Goal: Task Accomplishment & Management: Complete application form

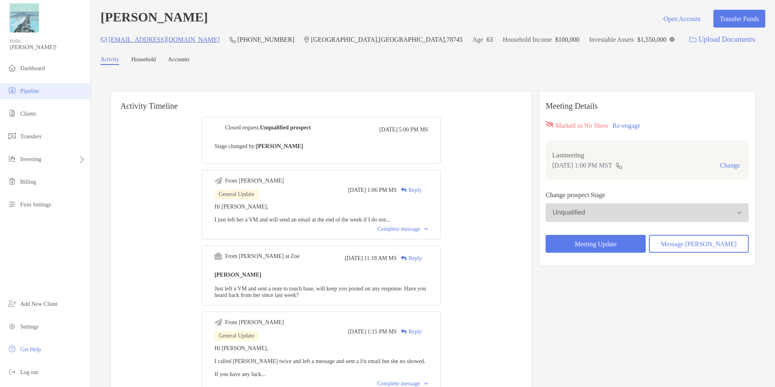
click at [39, 92] on span "Pipeline" at bounding box center [29, 91] width 19 height 6
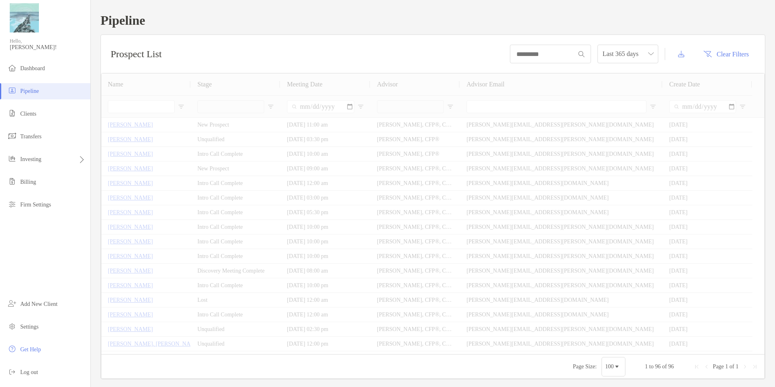
type input "**********"
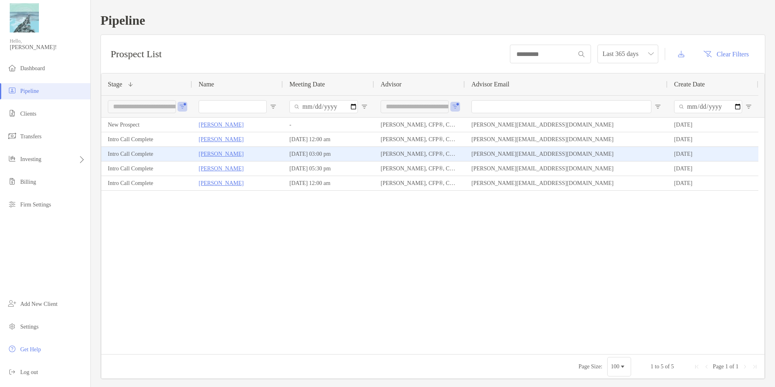
click at [219, 152] on p "[PERSON_NAME]" at bounding box center [221, 154] width 45 height 10
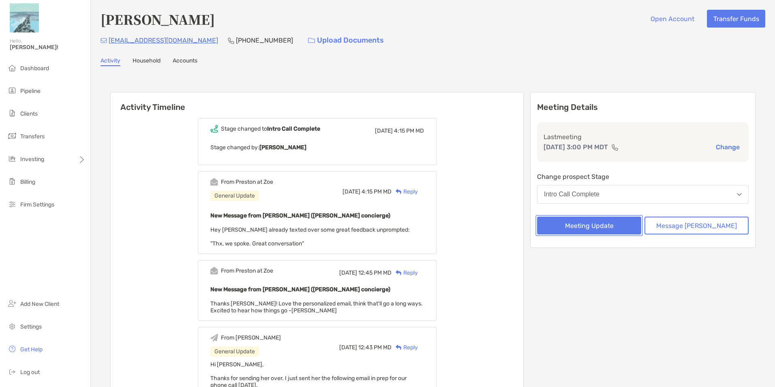
click at [621, 227] on button "Meeting Update" at bounding box center [589, 225] width 104 height 18
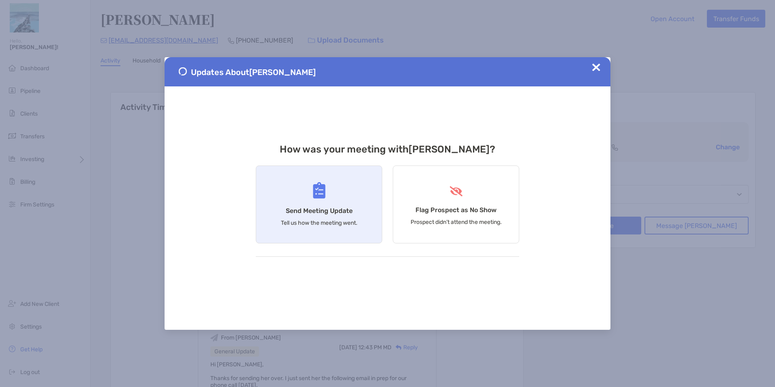
click at [308, 189] on div "Send Meeting Update Tell us how the meeting went." at bounding box center [319, 204] width 126 height 78
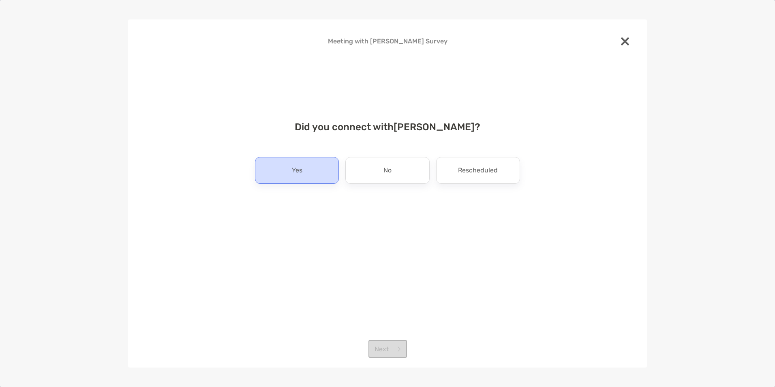
click at [293, 176] on p "Yes" at bounding box center [297, 170] width 11 height 13
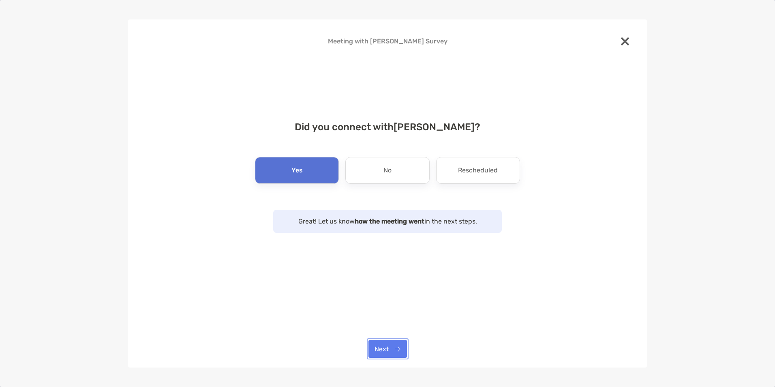
click at [391, 353] on button "Next" at bounding box center [387, 349] width 39 height 18
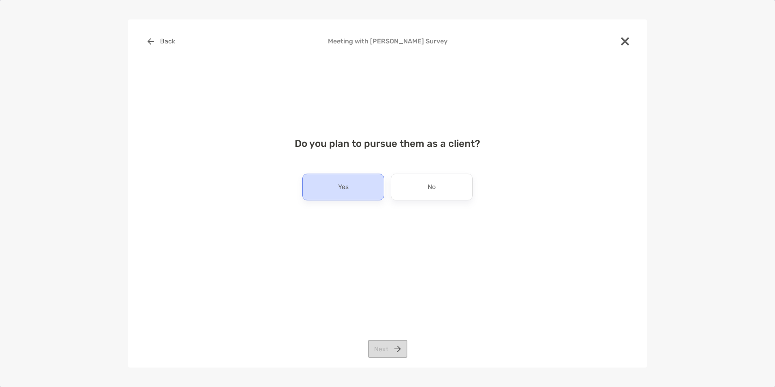
click at [355, 185] on div "Yes" at bounding box center [343, 186] width 82 height 27
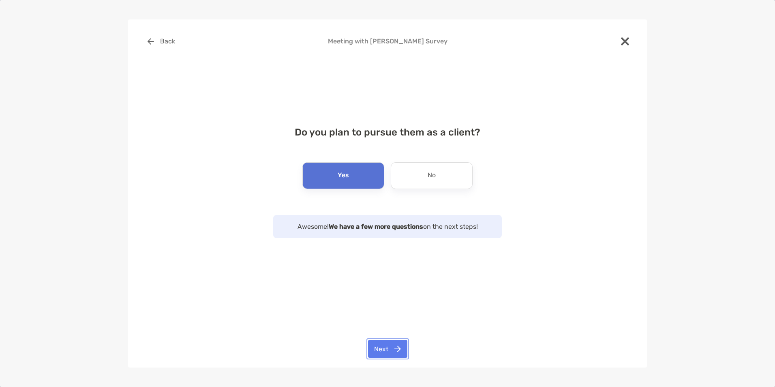
click at [383, 349] on button "Next" at bounding box center [387, 349] width 39 height 18
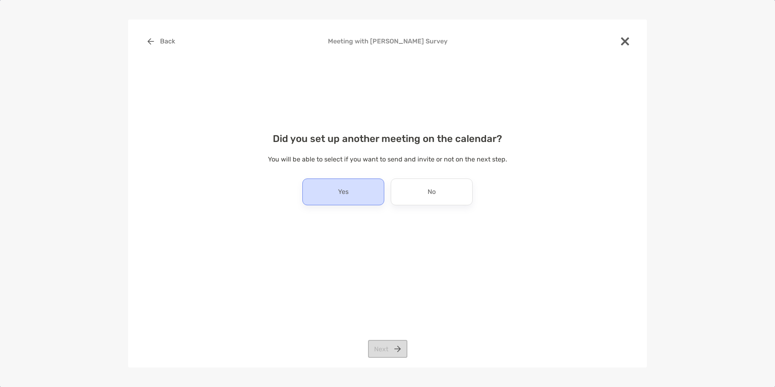
click at [350, 188] on div "Yes" at bounding box center [343, 191] width 82 height 27
click at [391, 352] on button "Next" at bounding box center [387, 349] width 39 height 18
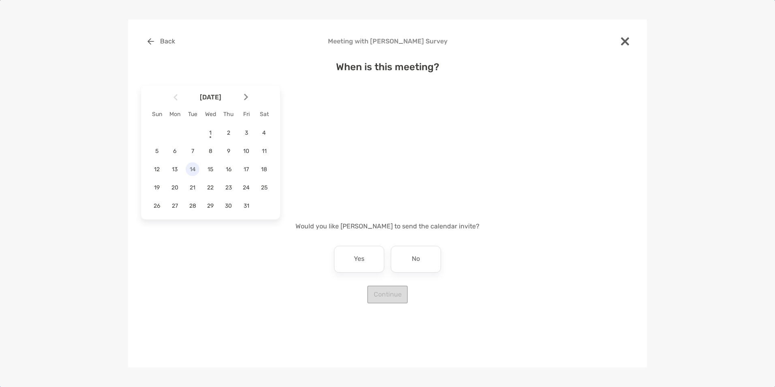
click at [195, 166] on span "14" at bounding box center [193, 169] width 14 height 7
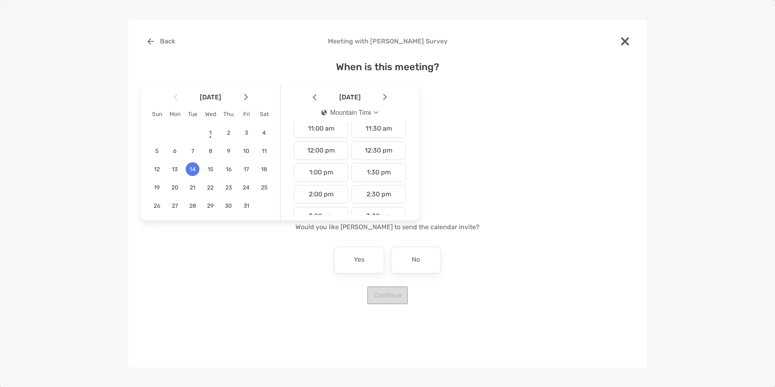
scroll to position [365, 0]
click at [329, 146] on div "5:00 pm" at bounding box center [321, 138] width 54 height 19
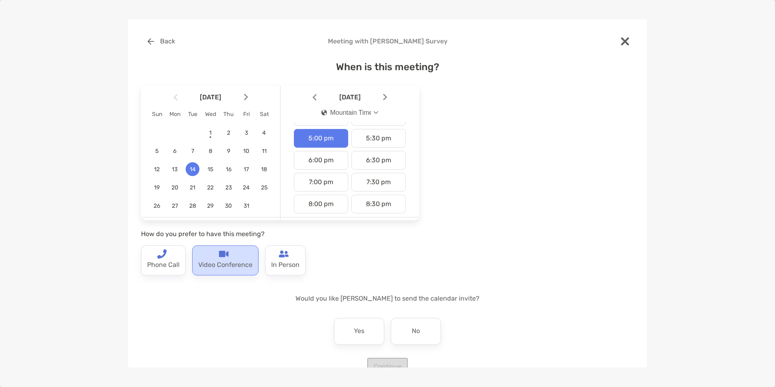
click at [246, 261] on p "Video Conference" at bounding box center [225, 265] width 54 height 13
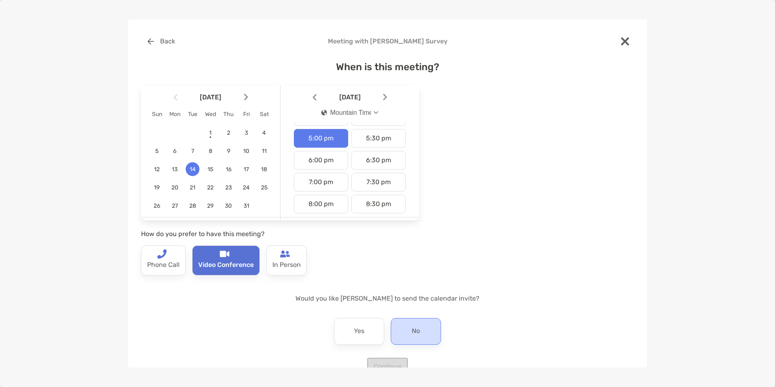
click at [434, 335] on div "No" at bounding box center [416, 331] width 50 height 27
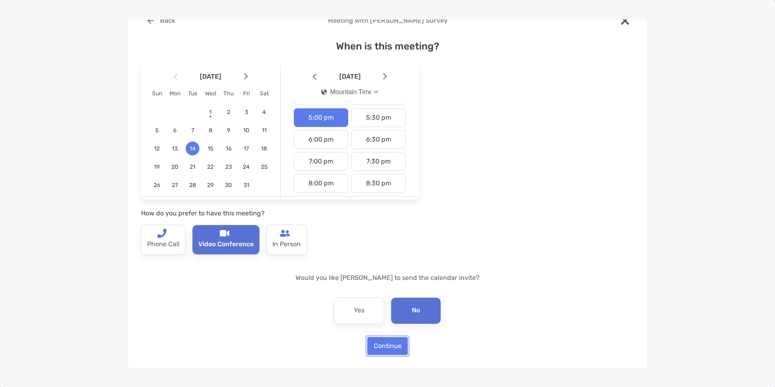
click at [387, 347] on button "Continue" at bounding box center [387, 346] width 41 height 18
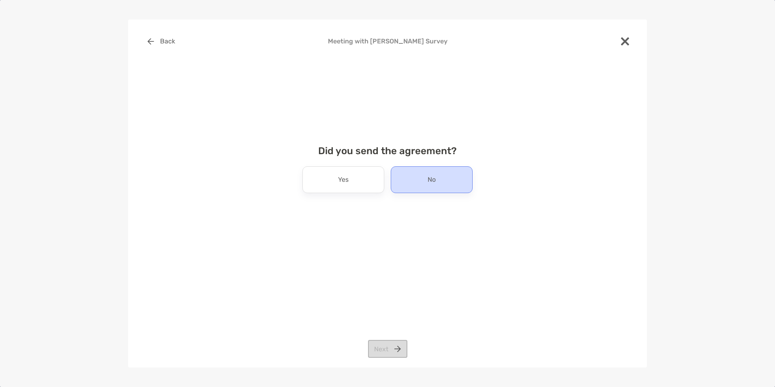
click at [413, 181] on div "No" at bounding box center [432, 179] width 82 height 27
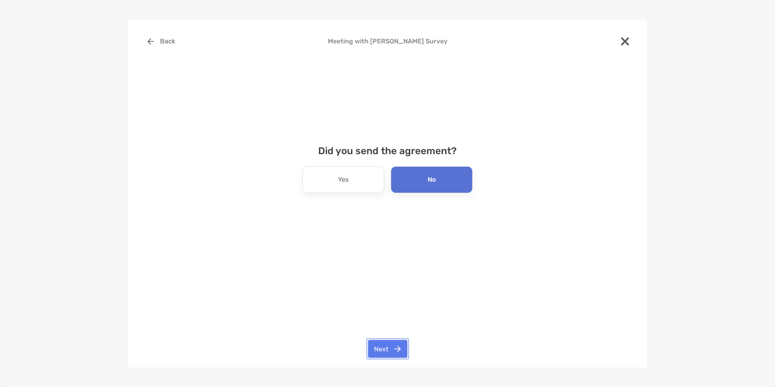
click at [387, 346] on button "Next" at bounding box center [387, 349] width 39 height 18
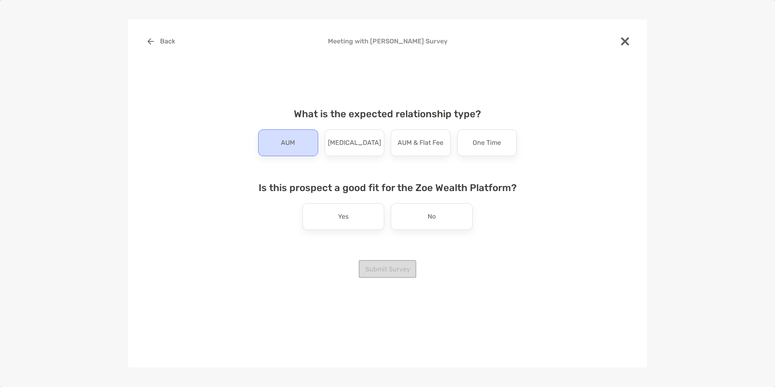
click at [279, 139] on div "AUM" at bounding box center [288, 142] width 60 height 27
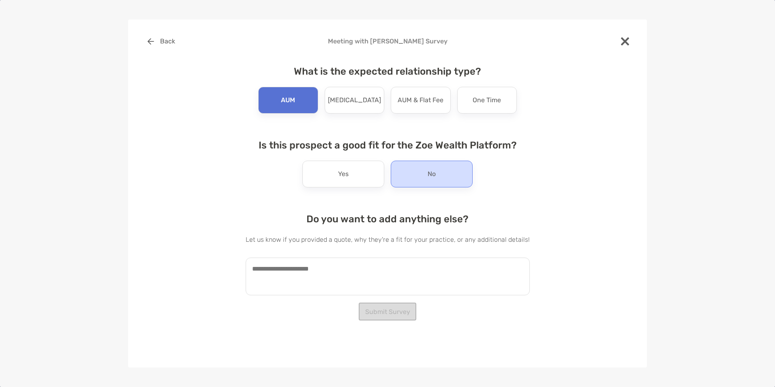
click at [446, 171] on div "No" at bounding box center [432, 173] width 82 height 27
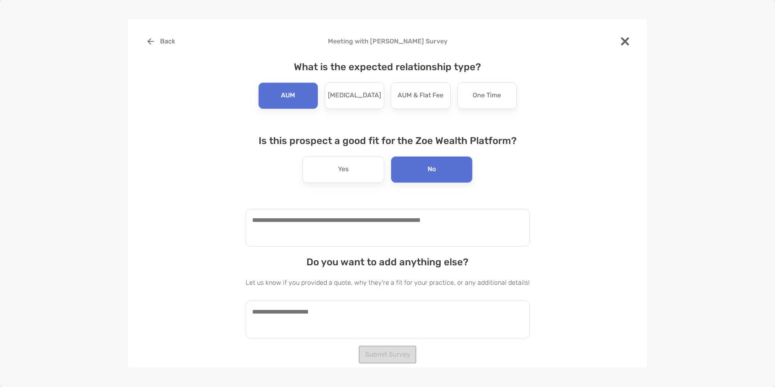
click at [456, 232] on textarea at bounding box center [388, 228] width 284 height 38
click at [287, 229] on textarea "**********" at bounding box center [384, 228] width 276 height 38
type textarea "**********"
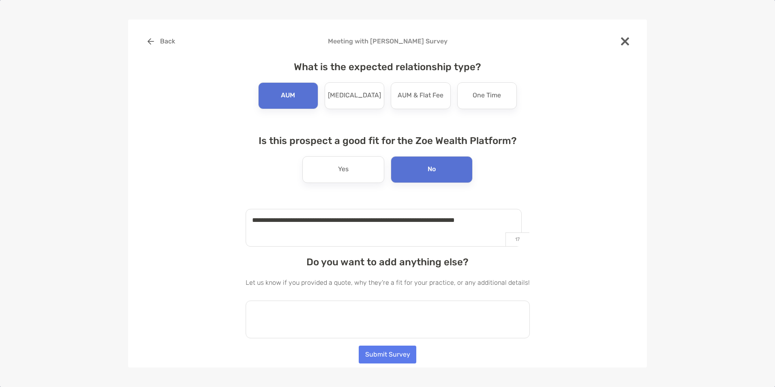
click at [306, 317] on textarea at bounding box center [388, 319] width 284 height 38
type textarea "**********"
click at [385, 354] on button "Submit Survey" at bounding box center [388, 354] width 58 height 18
